Goal: Information Seeking & Learning: Check status

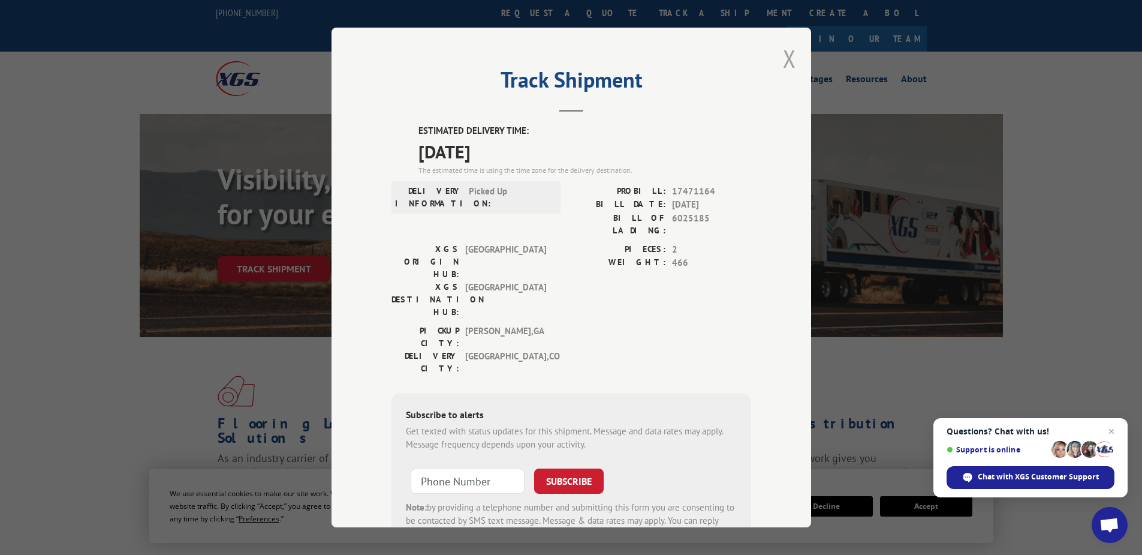
click at [790, 59] on button "Close modal" at bounding box center [789, 59] width 13 height 32
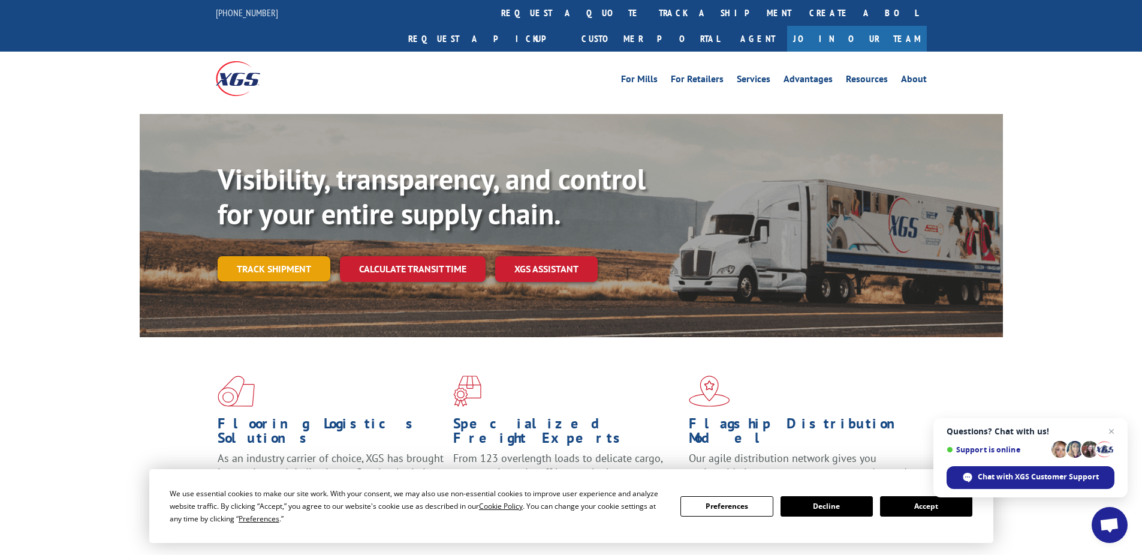
click at [252, 256] on link "Track shipment" at bounding box center [274, 268] width 113 height 25
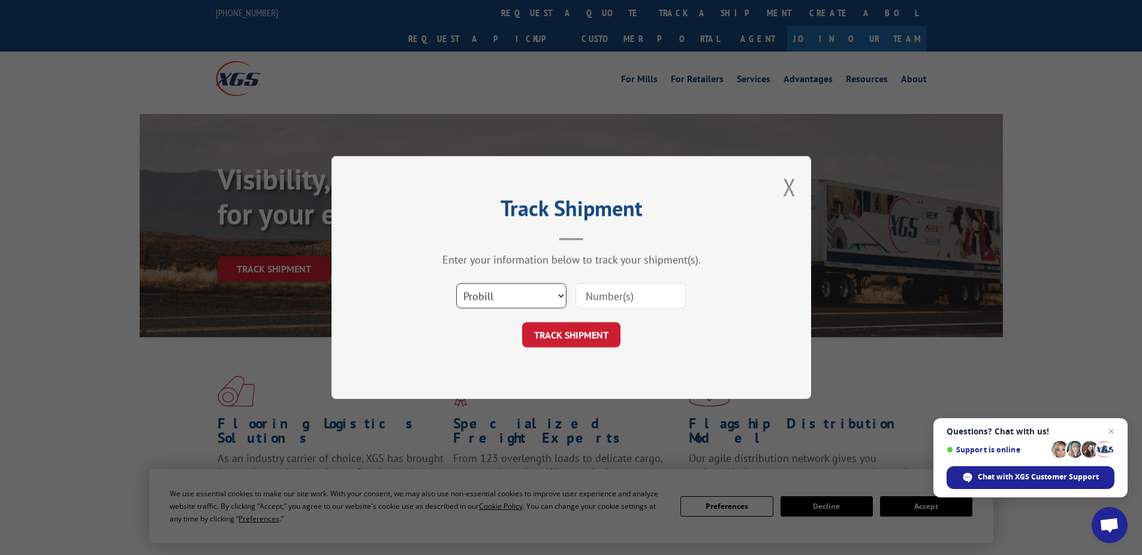
drag, startPoint x: 475, startPoint y: 294, endPoint x: 473, endPoint y: 302, distance: 8.0
click at [475, 294] on select "Select category... Probill BOL PO" at bounding box center [511, 295] width 110 height 25
select select "po"
click at [456, 283] on select "Select category... Probill BOL PO" at bounding box center [511, 295] width 110 height 25
click at [584, 295] on input at bounding box center [631, 295] width 110 height 25
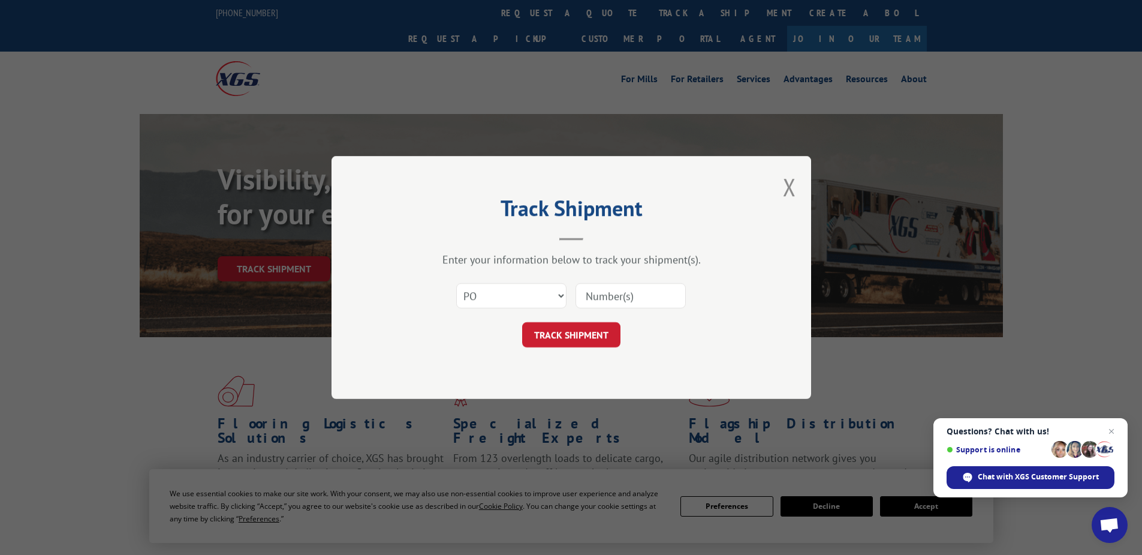
paste input "52530291"
type input "52530291"
click at [572, 327] on button "TRACK SHIPMENT" at bounding box center [571, 334] width 98 height 25
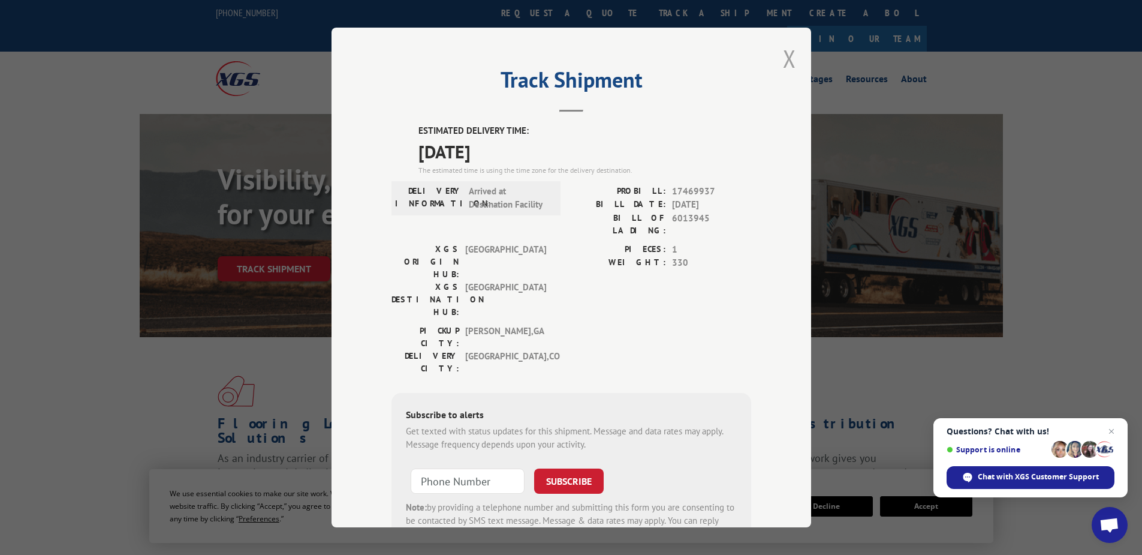
click at [784, 57] on button "Close modal" at bounding box center [789, 59] width 13 height 32
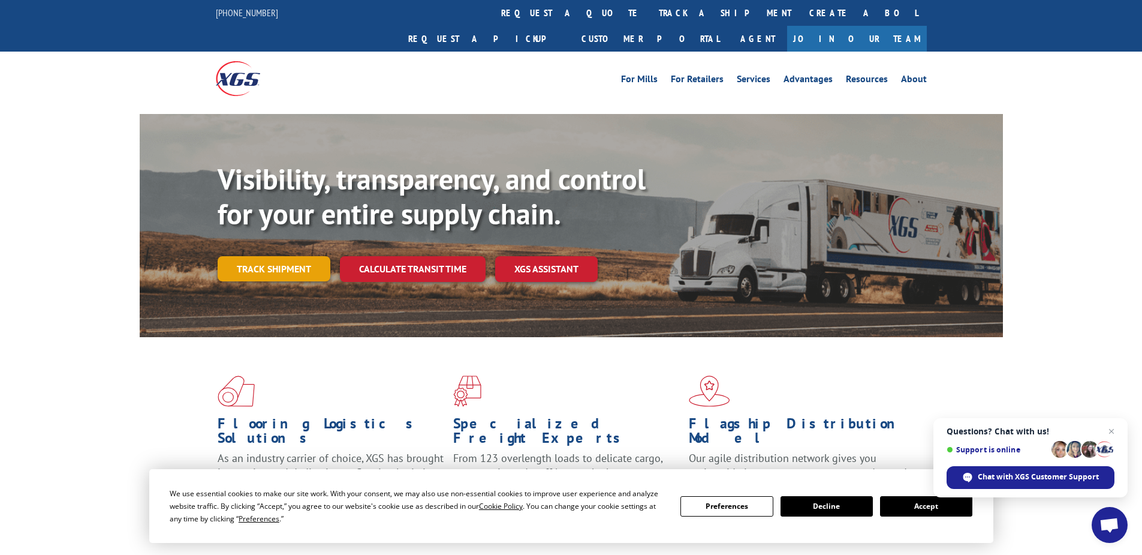
click at [279, 256] on link "Track shipment" at bounding box center [274, 268] width 113 height 25
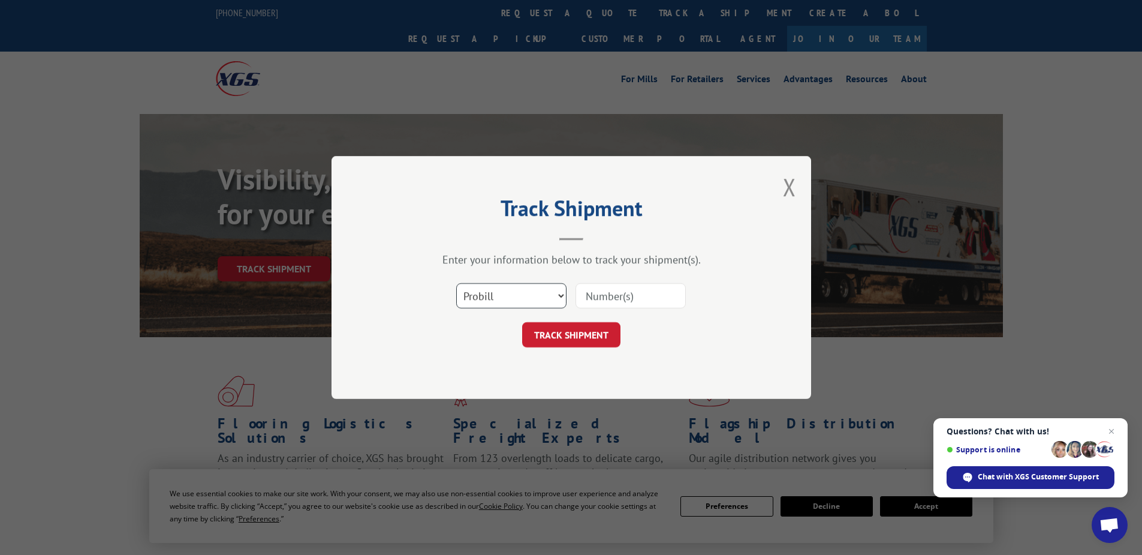
drag, startPoint x: 489, startPoint y: 299, endPoint x: 489, endPoint y: 308, distance: 9.0
click at [489, 299] on select "Select category... Probill BOL PO" at bounding box center [511, 295] width 110 height 25
drag, startPoint x: 490, startPoint y: 387, endPoint x: 514, endPoint y: 359, distance: 36.2
click at [490, 387] on div "Track Shipment Enter your information below to track your shipment(s). Select c…" at bounding box center [572, 277] width 480 height 243
click at [486, 301] on select "Select category... Probill BOL PO" at bounding box center [511, 295] width 110 height 25
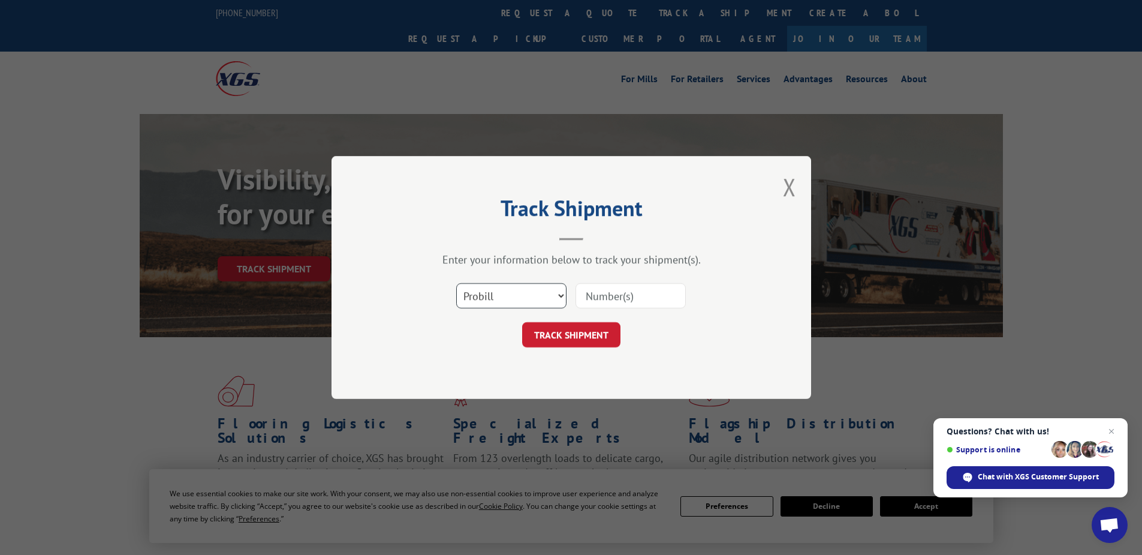
select select "po"
click at [456, 283] on select "Select category... Probill BOL PO" at bounding box center [511, 295] width 110 height 25
click at [592, 291] on input at bounding box center [631, 295] width 110 height 25
paste input "05535141"
type input "05535141"
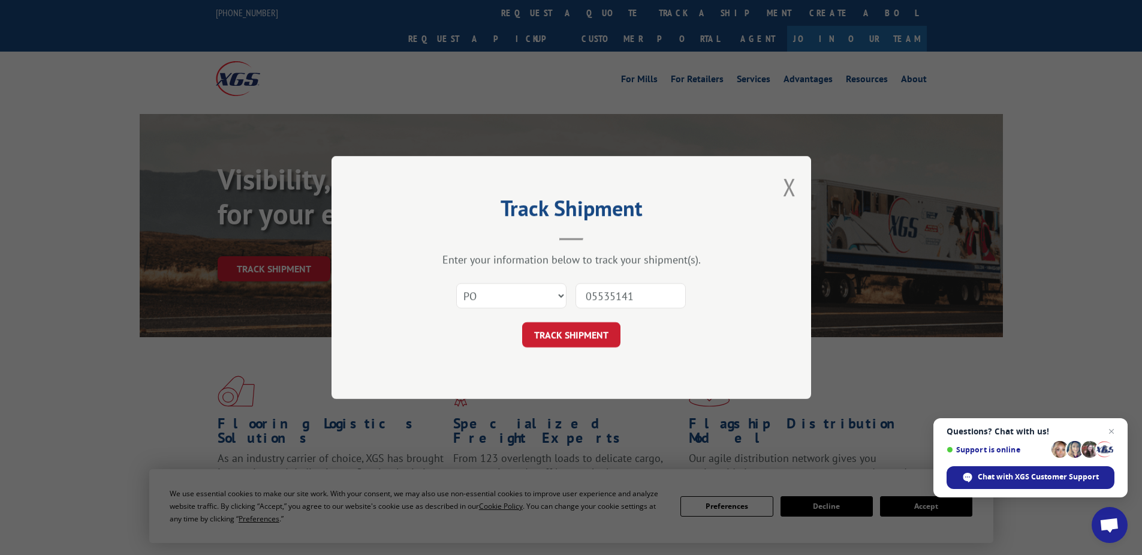
click button "TRACK SHIPMENT" at bounding box center [571, 334] width 98 height 25
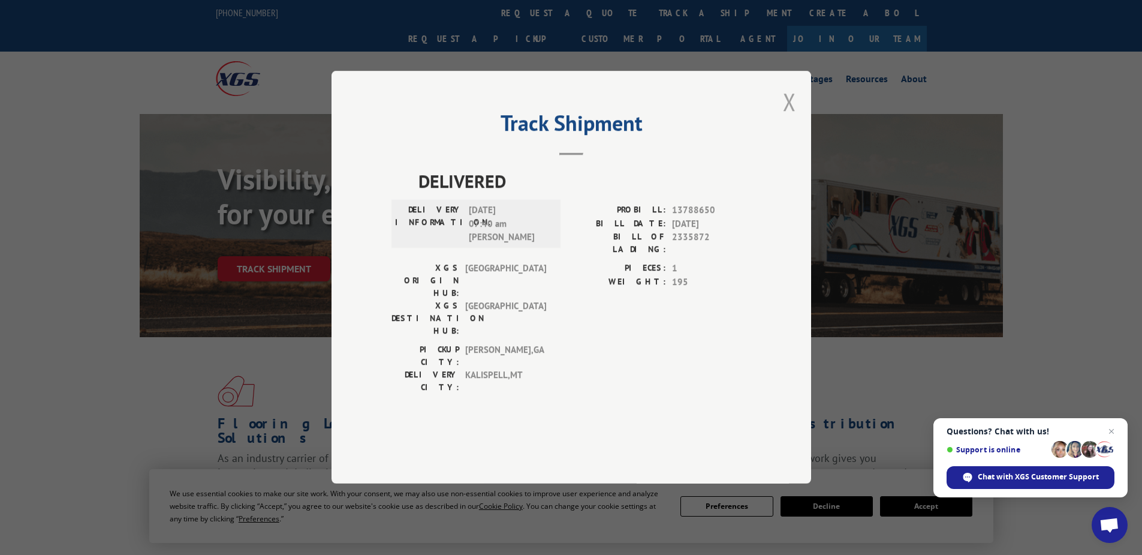
click at [787, 118] on button "Close modal" at bounding box center [789, 102] width 13 height 32
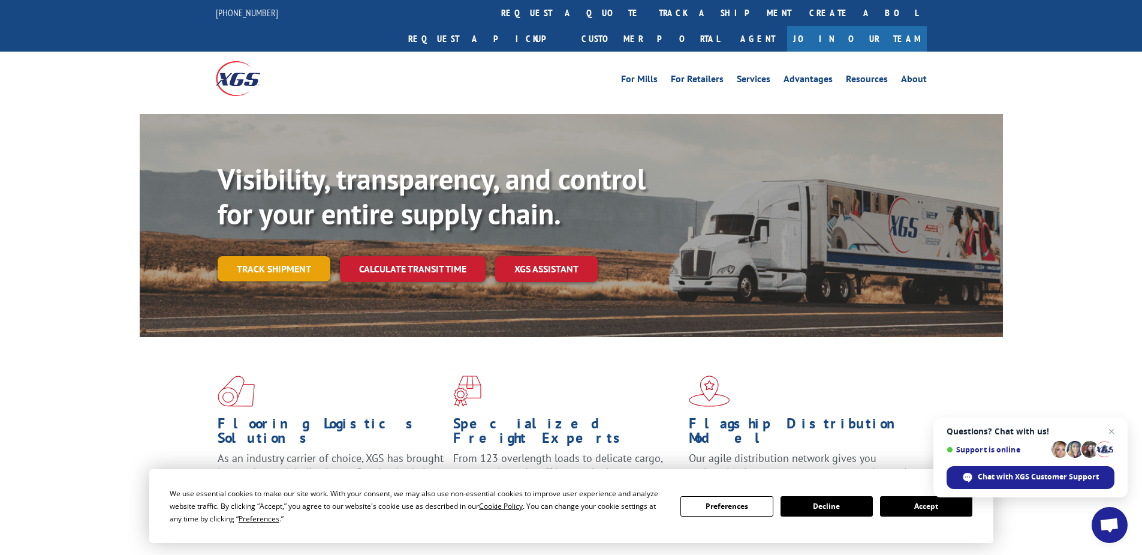
click at [245, 256] on link "Track shipment" at bounding box center [274, 268] width 113 height 25
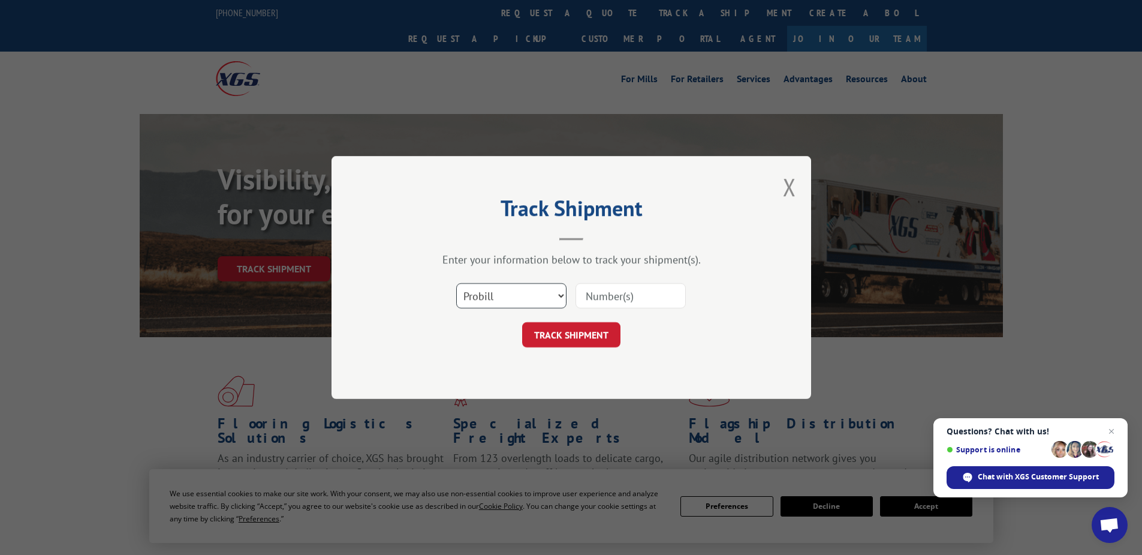
click at [508, 293] on select "Select category... Probill BOL PO" at bounding box center [511, 295] width 110 height 25
select select "po"
click at [456, 283] on select "Select category... Probill BOL PO" at bounding box center [511, 295] width 110 height 25
click at [606, 291] on input at bounding box center [631, 295] width 110 height 25
paste input "52530355"
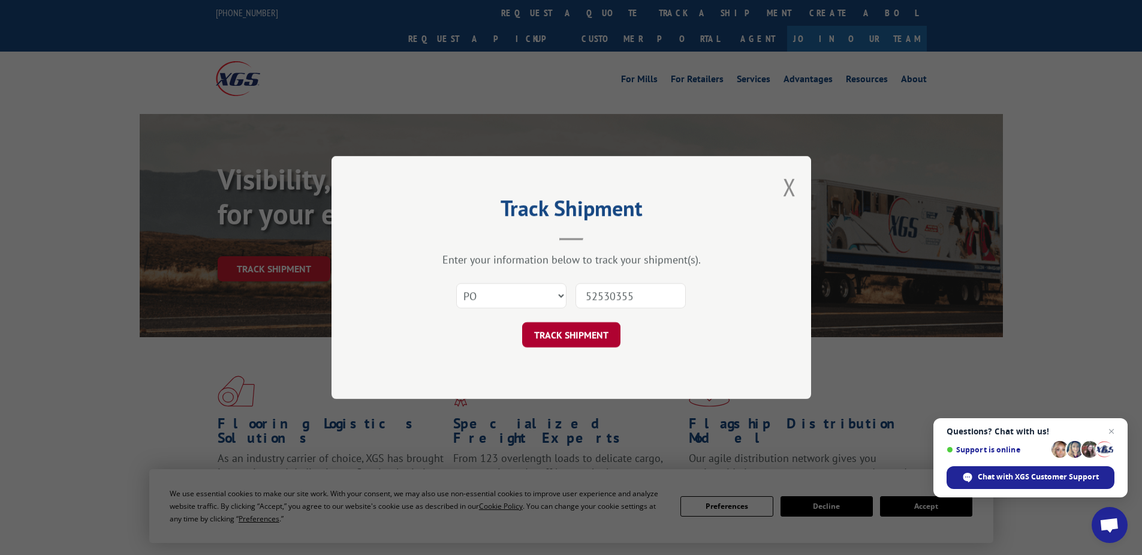
type input "52530355"
click at [579, 343] on button "TRACK SHIPMENT" at bounding box center [571, 334] width 98 height 25
